Goal: Task Accomplishment & Management: Use online tool/utility

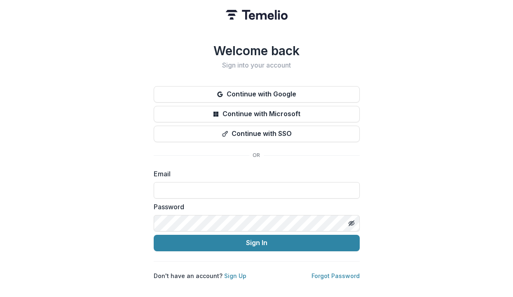
click at [0, 297] on nordpass-portal at bounding box center [0, 297] width 0 height 0
type input "**********"
